Goal: Find specific page/section

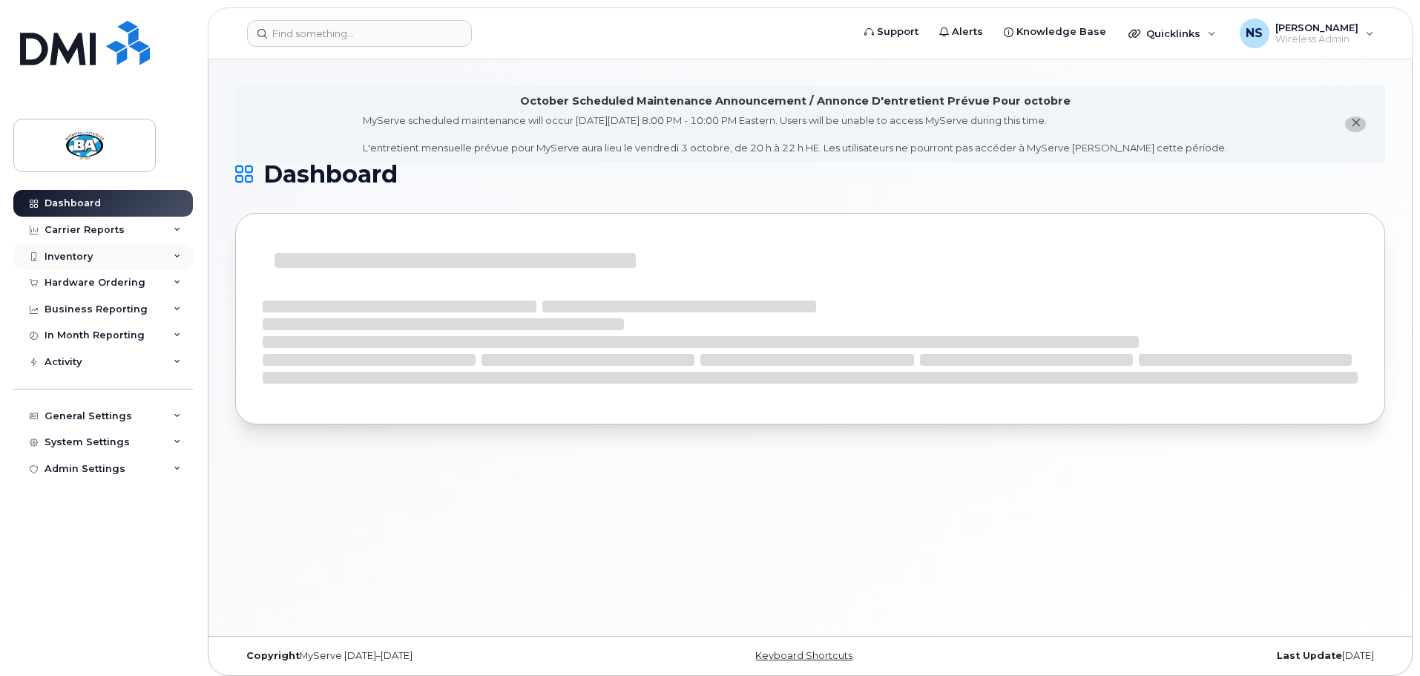
click at [165, 248] on div "Inventory" at bounding box center [103, 256] width 180 height 27
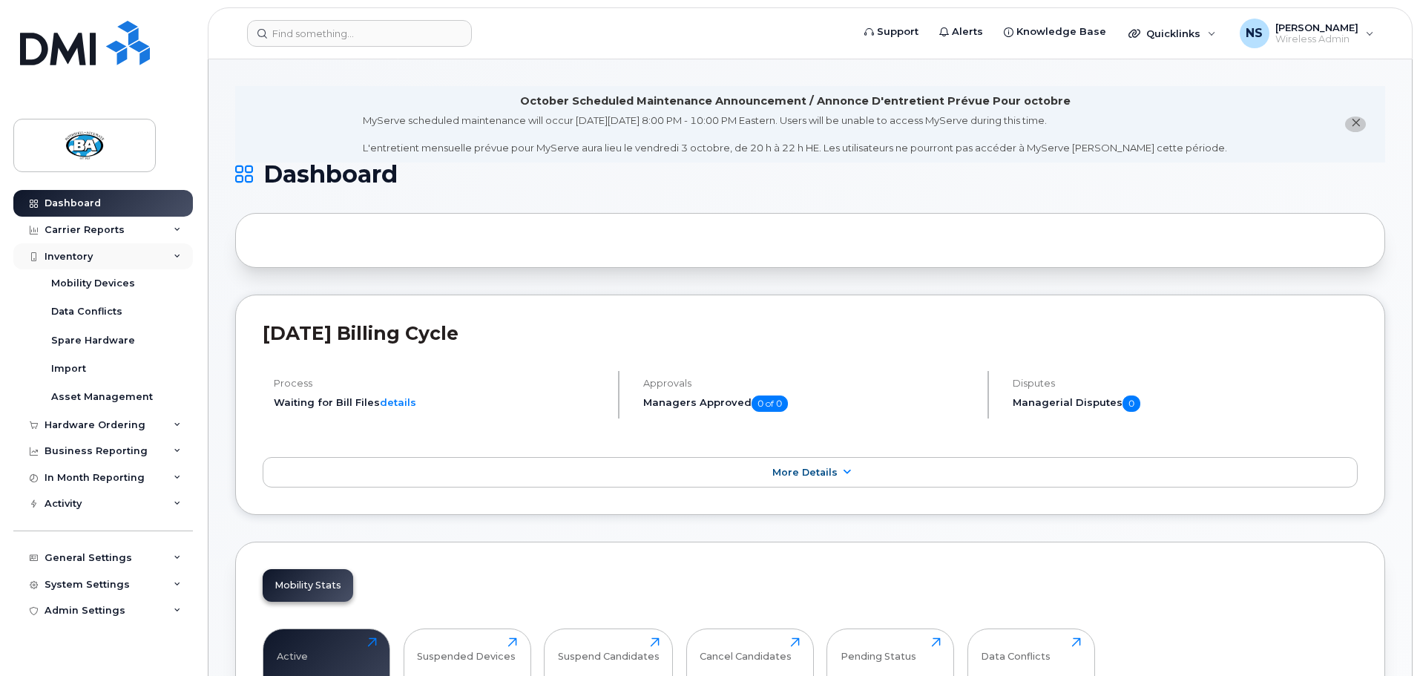
click at [160, 260] on div "Inventory" at bounding box center [103, 256] width 180 height 27
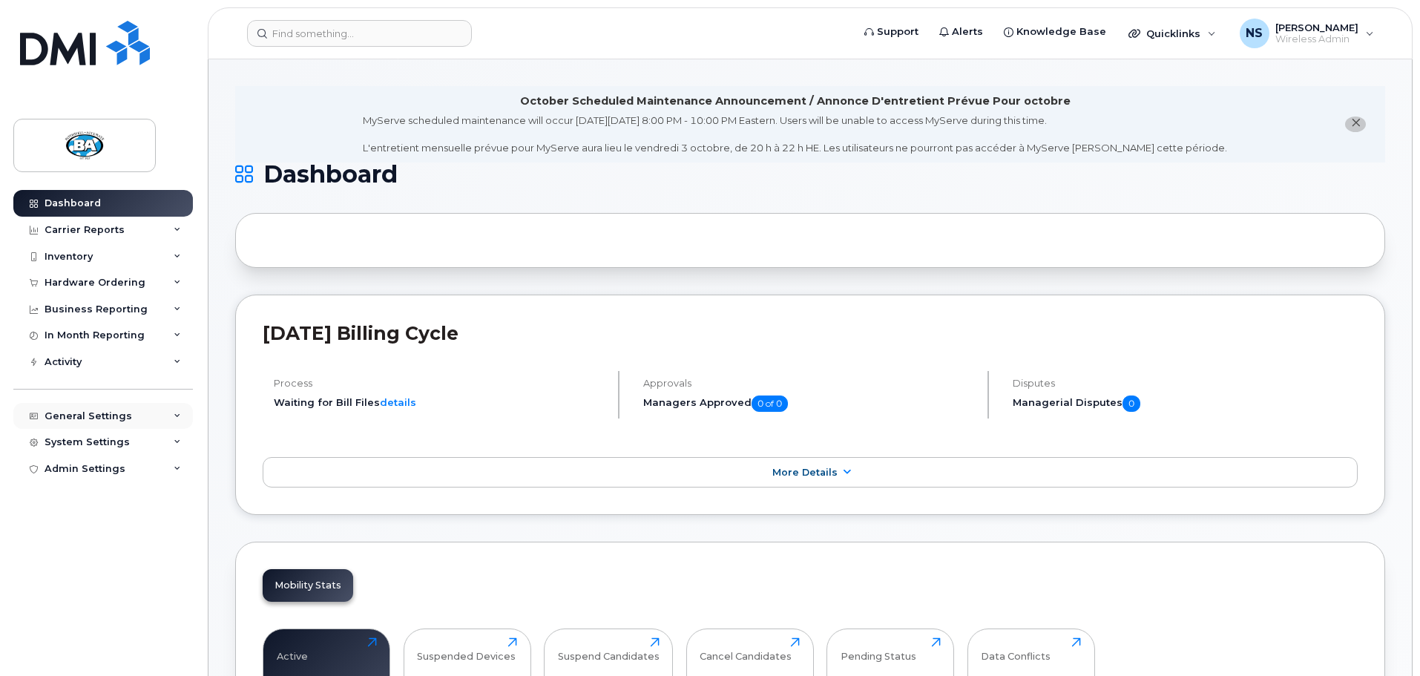
click at [157, 412] on div "General Settings" at bounding box center [103, 416] width 180 height 27
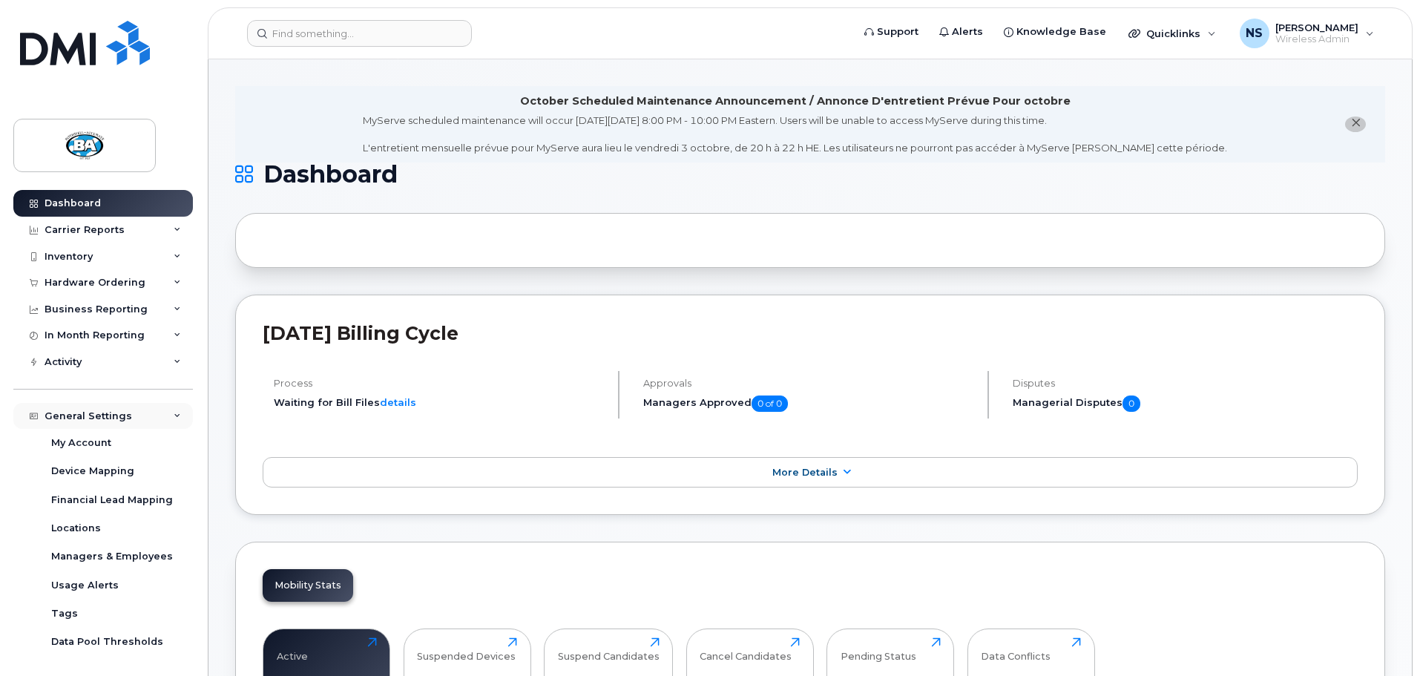
click at [154, 407] on div "General Settings" at bounding box center [103, 416] width 180 height 27
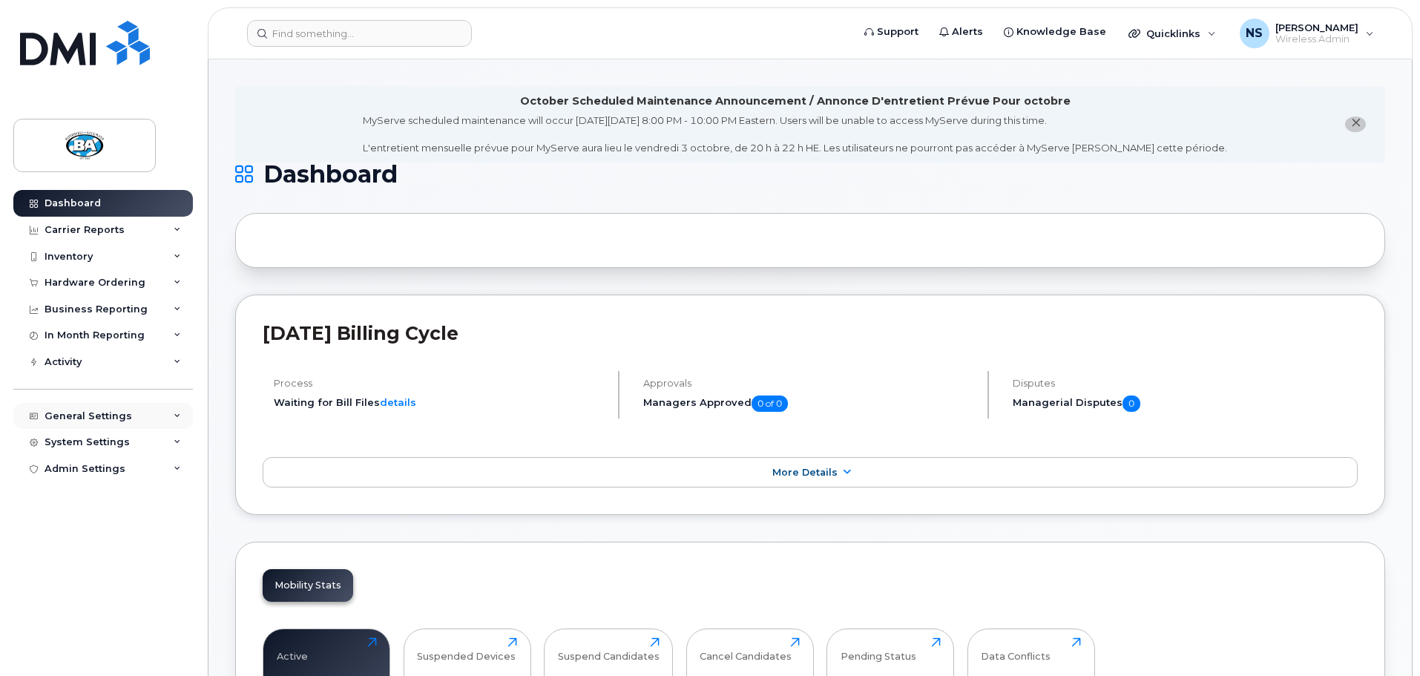
click at [165, 412] on div "General Settings" at bounding box center [103, 416] width 180 height 27
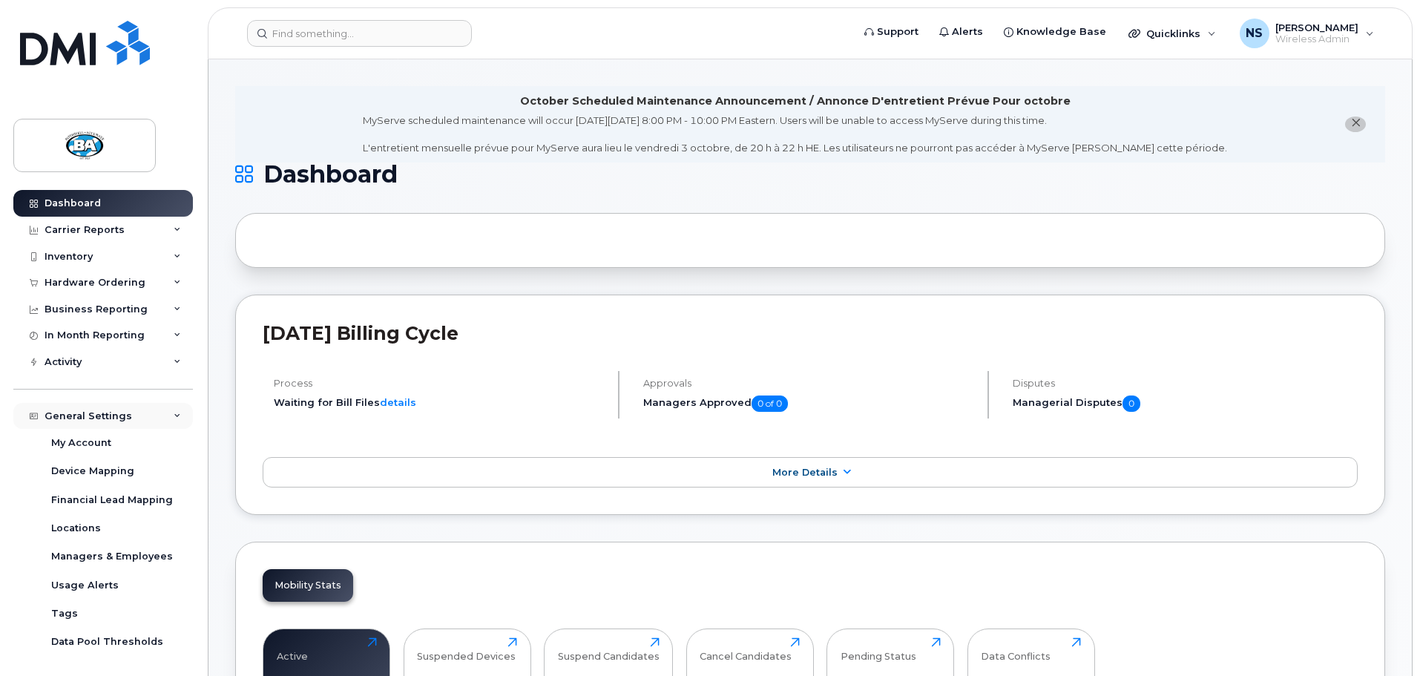
click at [165, 412] on div "General Settings" at bounding box center [103, 416] width 180 height 27
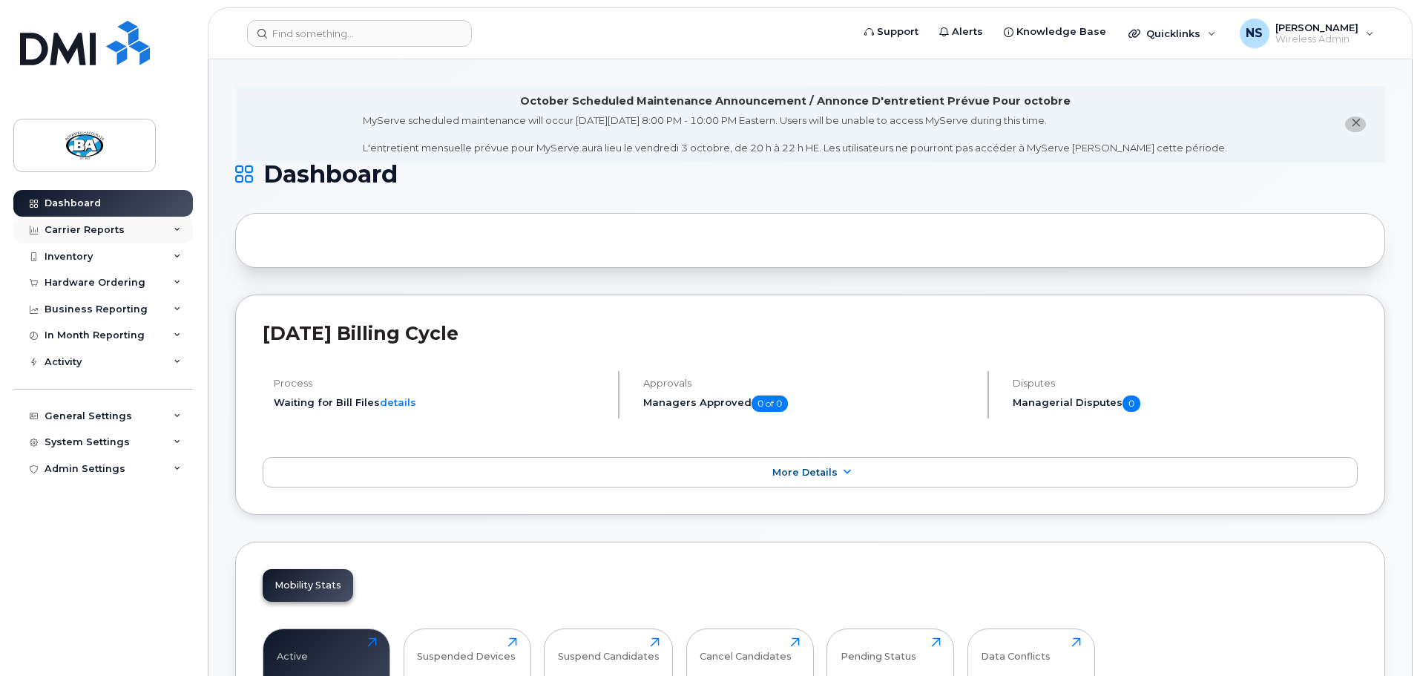
click at [171, 232] on div "Carrier Reports" at bounding box center [103, 230] width 180 height 27
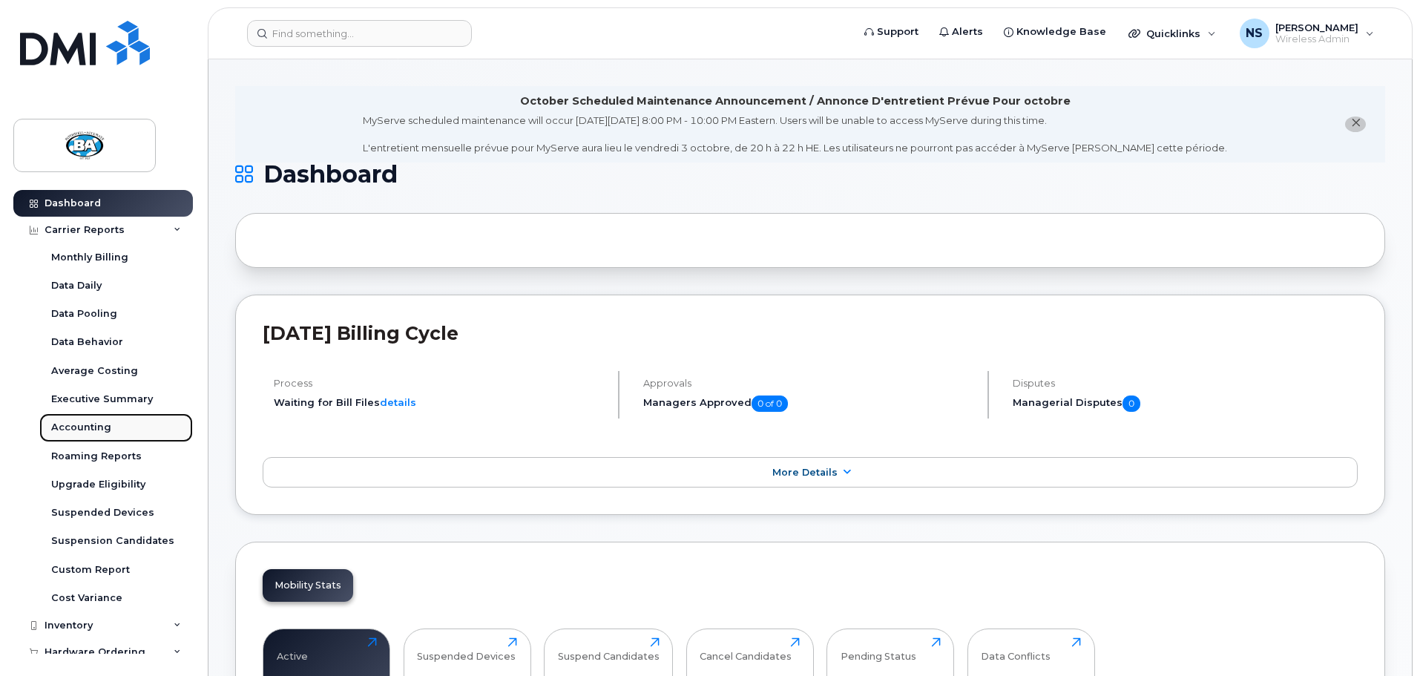
click at [106, 424] on div "Accounting" at bounding box center [81, 427] width 60 height 13
